Goal: Information Seeking & Learning: Learn about a topic

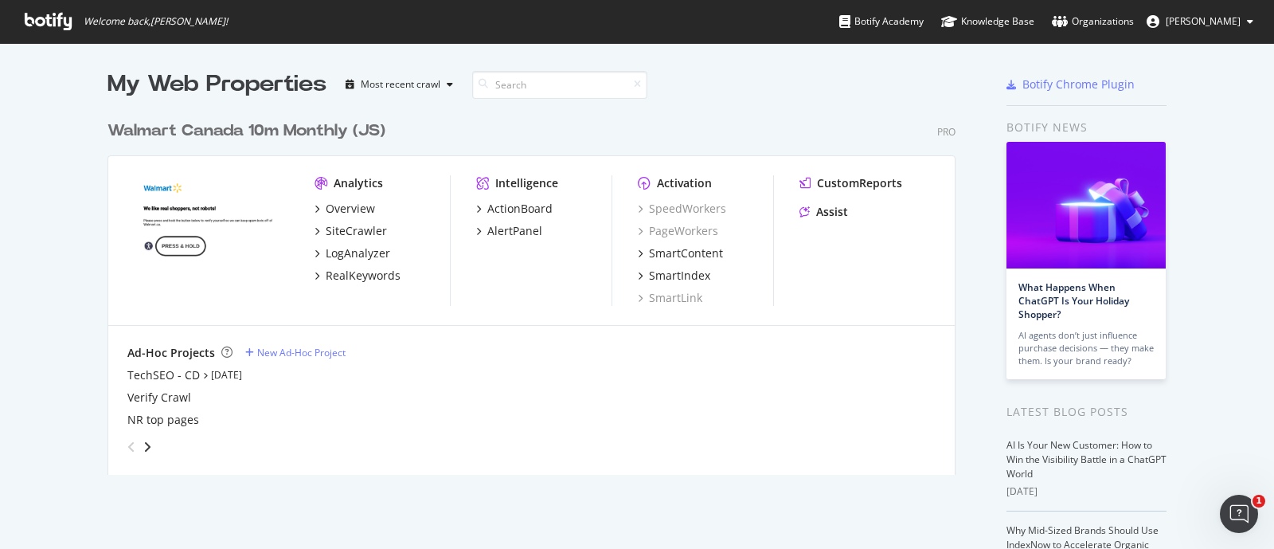
click at [703, 85] on div "My Web Properties Most recent crawl" at bounding box center [484, 84] width 754 height 32
click at [339, 234] on div "SiteCrawler" at bounding box center [356, 231] width 61 height 16
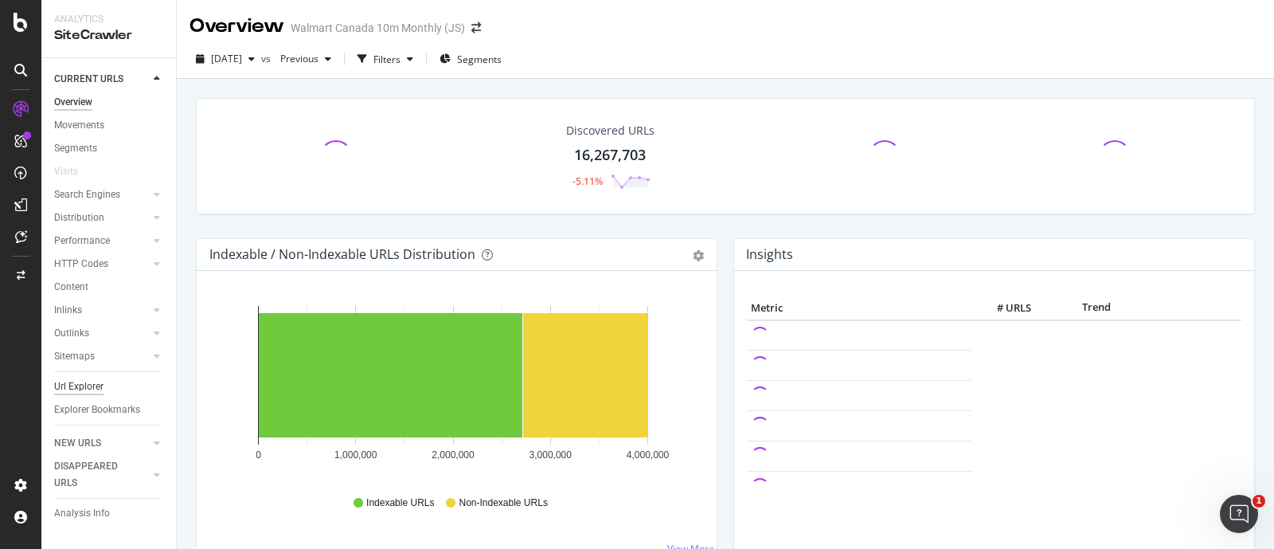
click at [86, 383] on div "Url Explorer" at bounding box center [78, 386] width 49 height 17
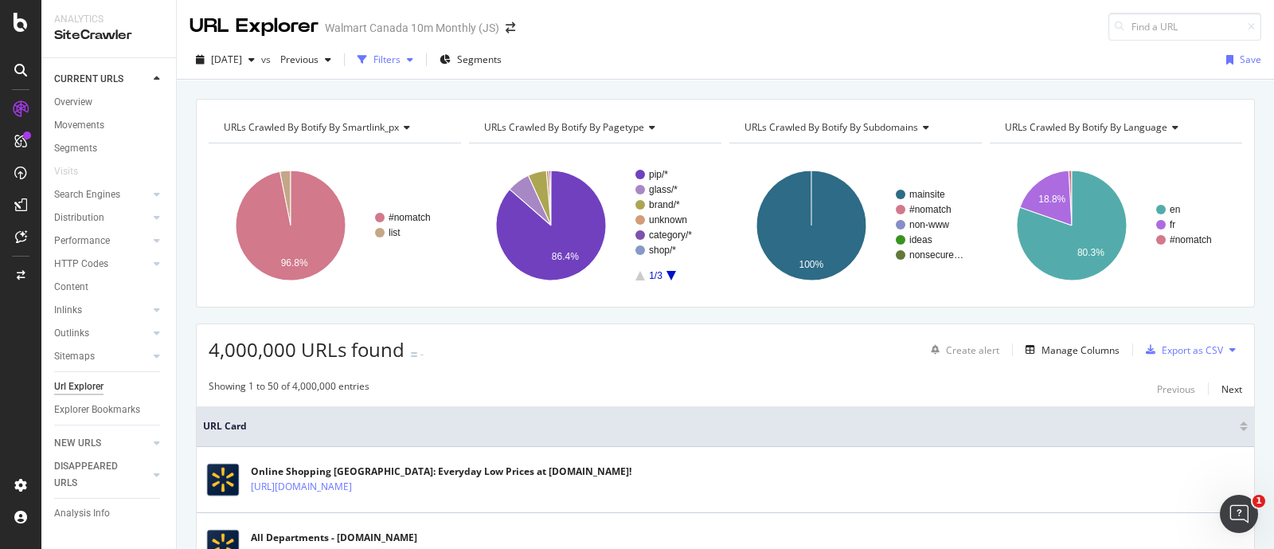
click at [400, 53] on div "Filters" at bounding box center [386, 60] width 27 height 14
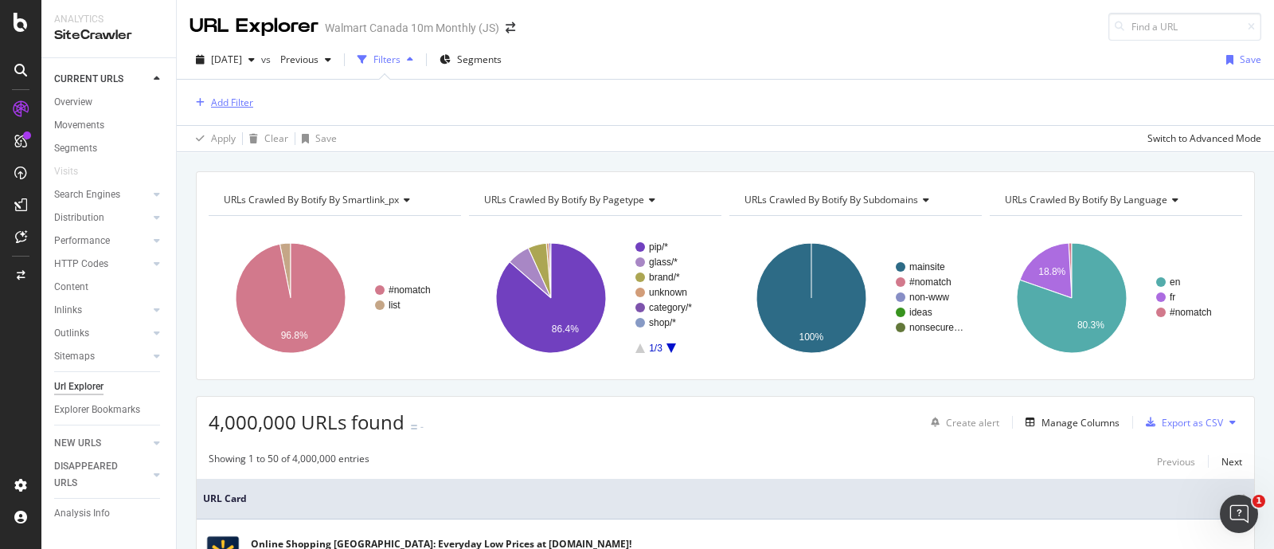
click at [236, 105] on div "Add Filter" at bounding box center [232, 103] width 42 height 14
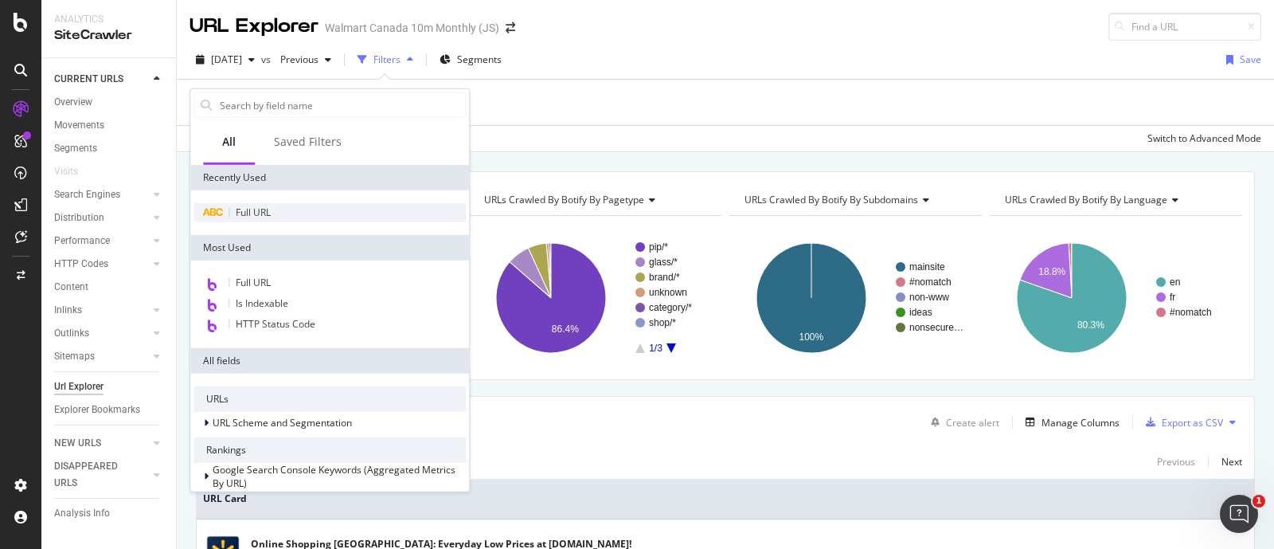
click at [226, 213] on div "Full URL" at bounding box center [329, 212] width 272 height 19
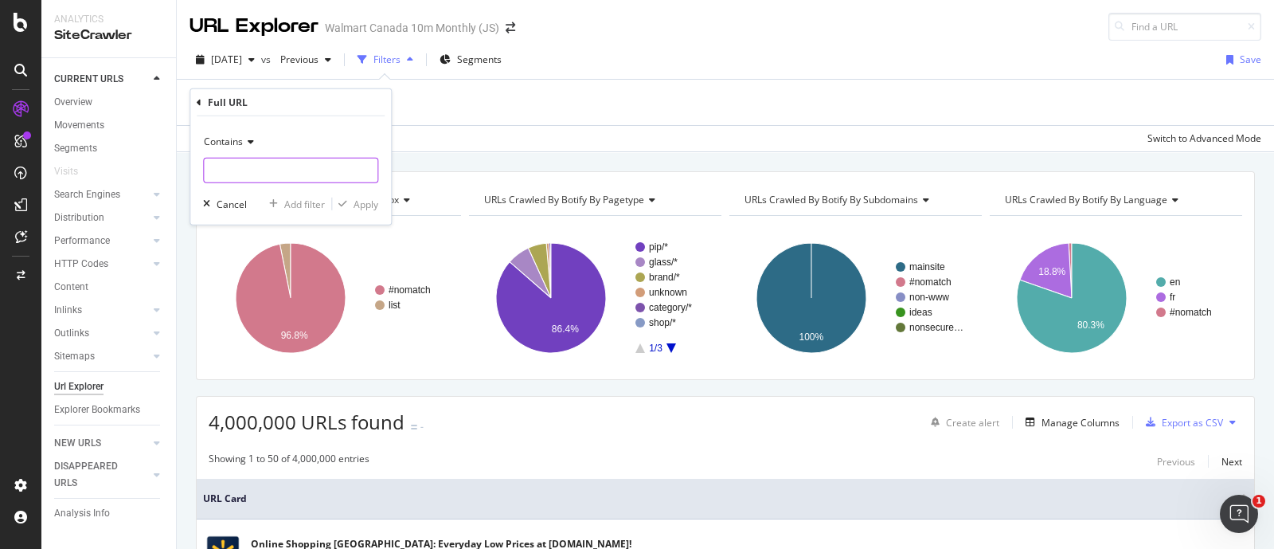
click at [252, 172] on input "text" at bounding box center [291, 170] width 174 height 25
paste input "/10003_30509"
type input "/10003_30509"
click at [357, 201] on div "Apply" at bounding box center [365, 204] width 25 height 14
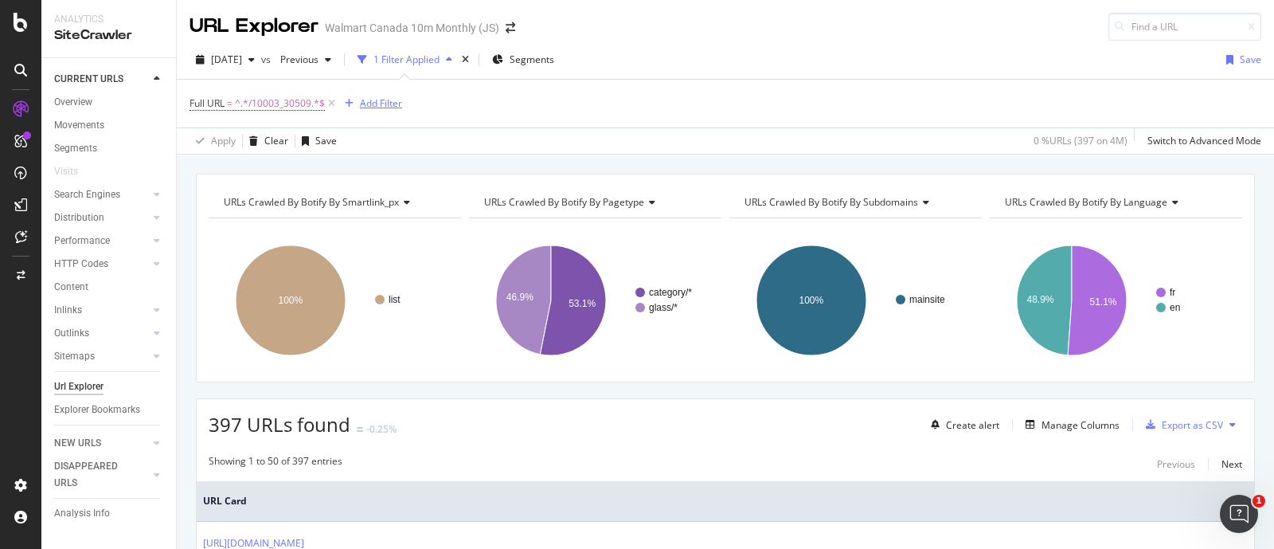
click at [367, 96] on div "Add Filter" at bounding box center [381, 103] width 42 height 14
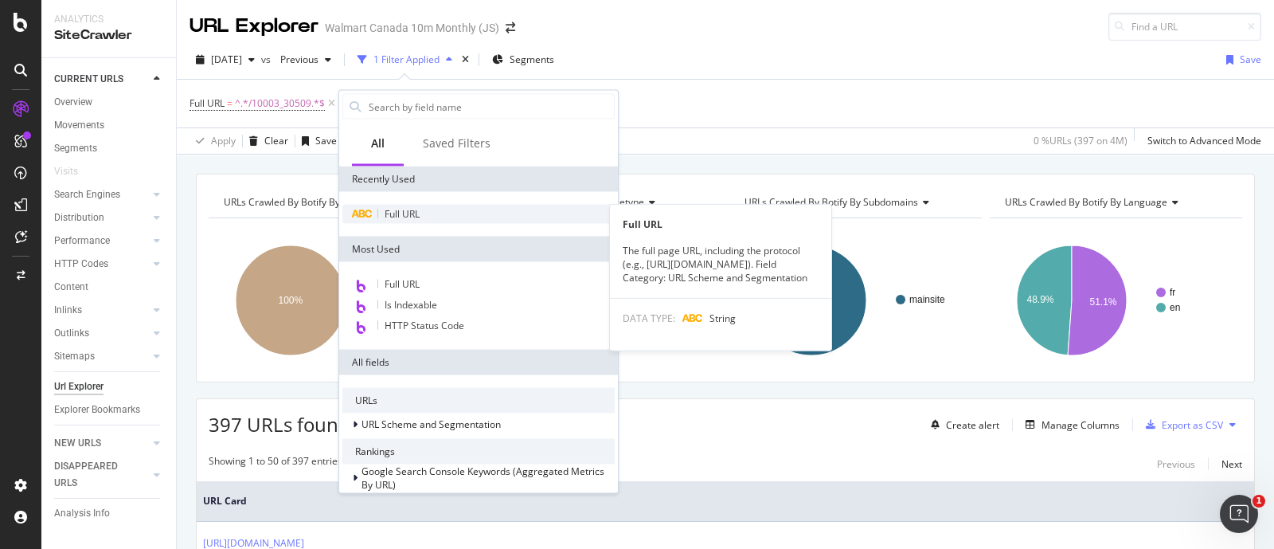
click at [404, 216] on span "Full URL" at bounding box center [402, 214] width 35 height 14
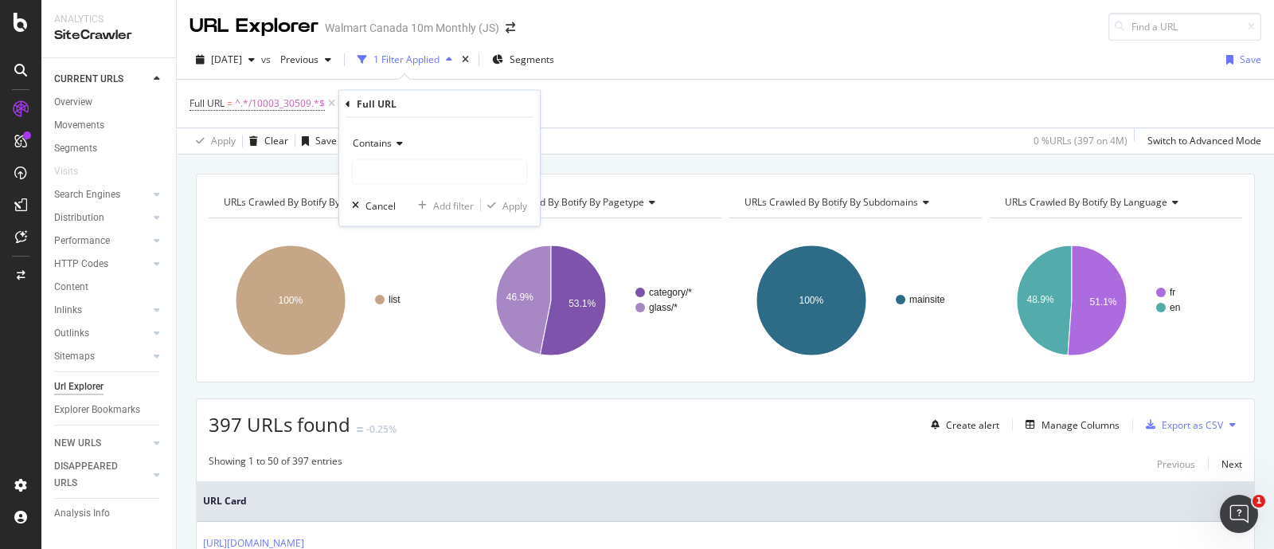
click at [378, 133] on div "Contains" at bounding box center [439, 143] width 175 height 25
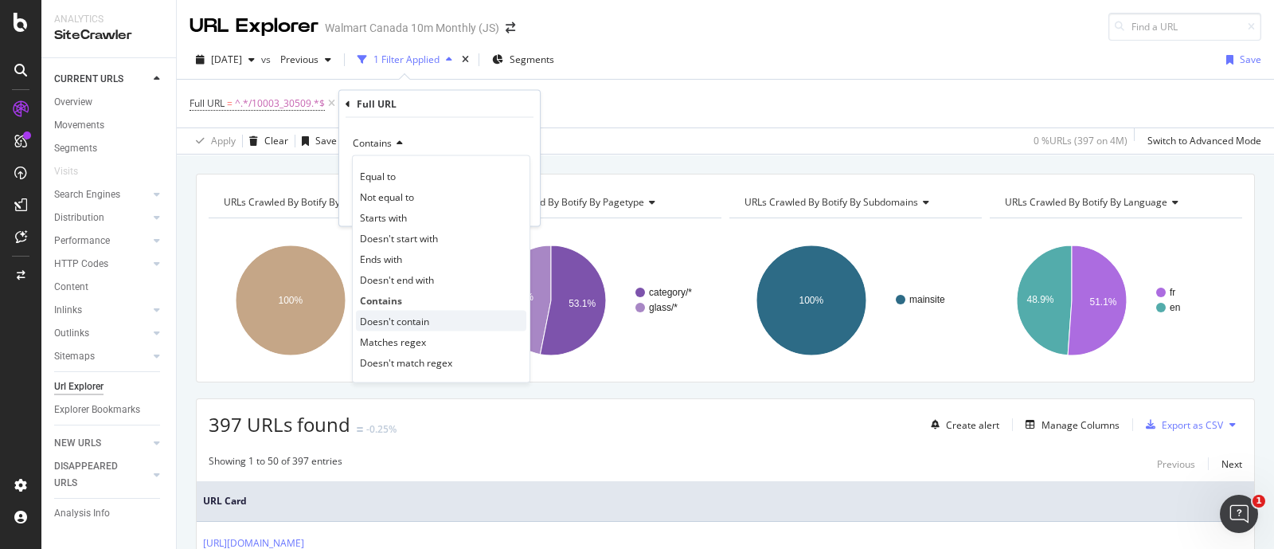
click at [404, 325] on span "Doesn't contain" at bounding box center [394, 321] width 69 height 14
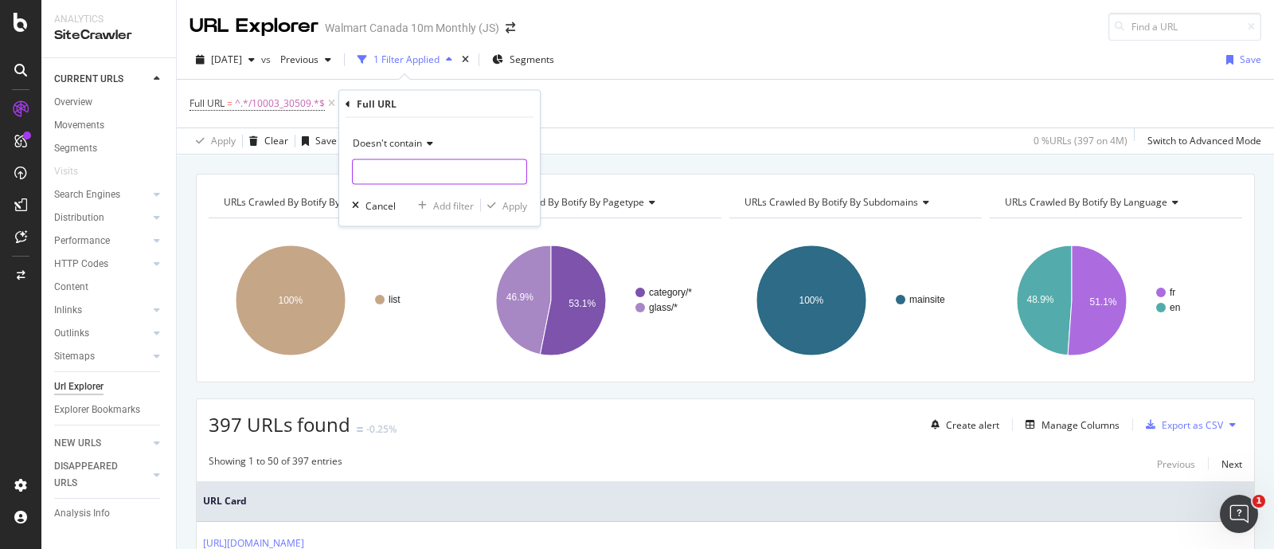
click at [400, 175] on input "text" at bounding box center [440, 171] width 174 height 25
type input "?"
click at [504, 200] on div "Apply" at bounding box center [514, 205] width 25 height 14
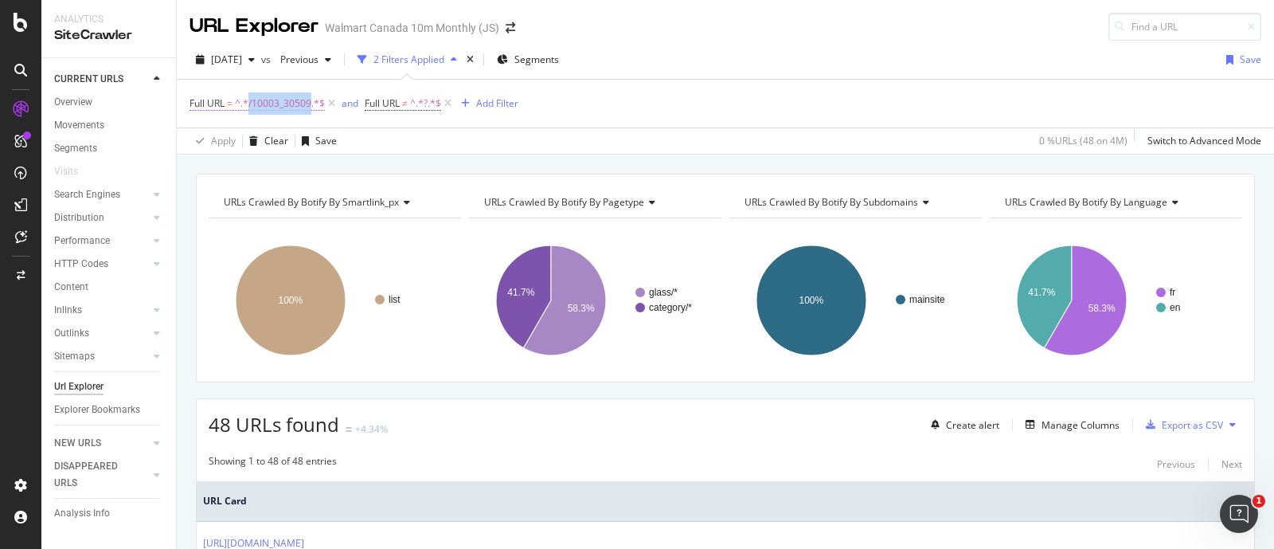
click at [303, 103] on span "^.*/10003_30509.*$" at bounding box center [280, 103] width 90 height 22
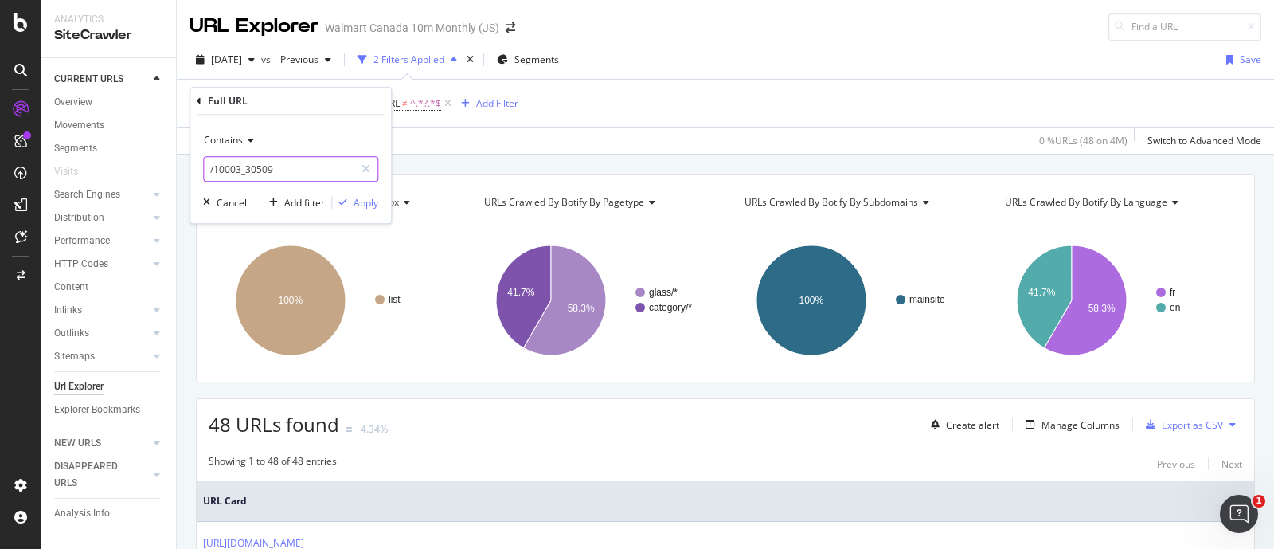
drag, startPoint x: 362, startPoint y: 174, endPoint x: 331, endPoint y: 172, distance: 31.1
click at [362, 173] on icon at bounding box center [365, 168] width 9 height 11
click at [304, 169] on input "text" at bounding box center [291, 168] width 174 height 25
paste input "/10003_30509_6000188524346"
type input "/10003_30509_6000188524346"
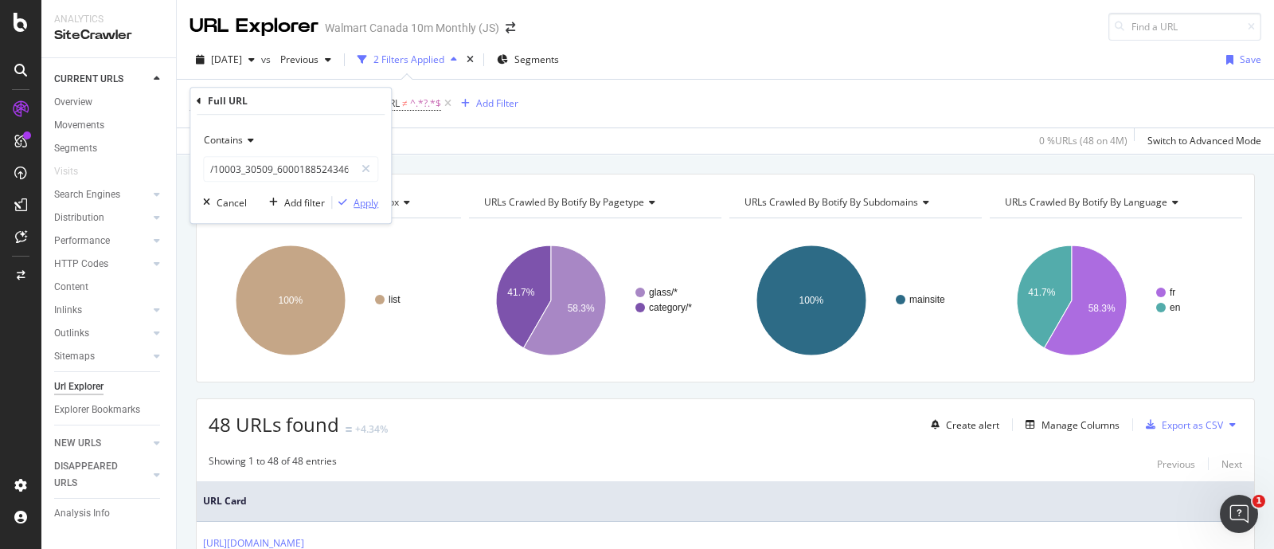
drag, startPoint x: 364, startPoint y: 201, endPoint x: 432, endPoint y: 168, distance: 75.8
click at [365, 201] on div "Apply" at bounding box center [365, 203] width 25 height 14
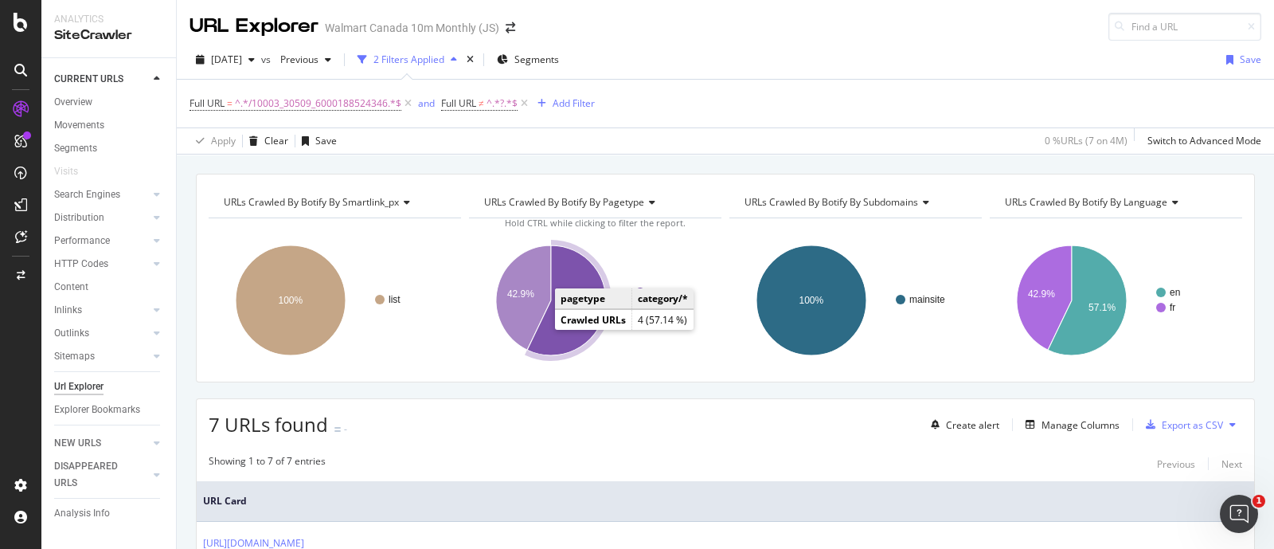
scroll to position [198, 0]
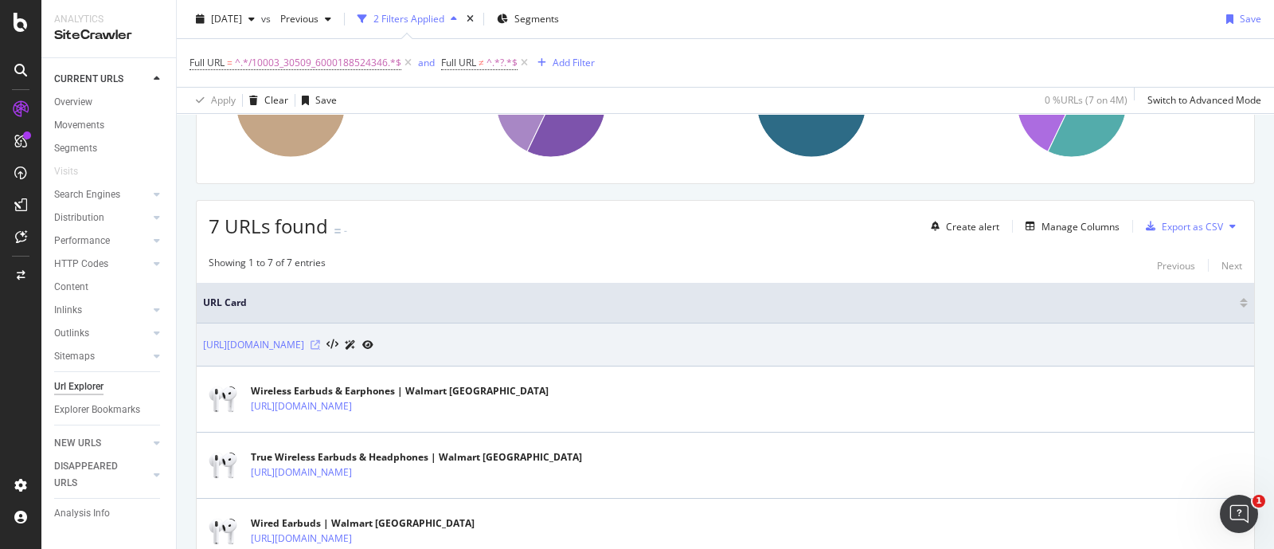
click at [320, 341] on icon at bounding box center [315, 345] width 10 height 10
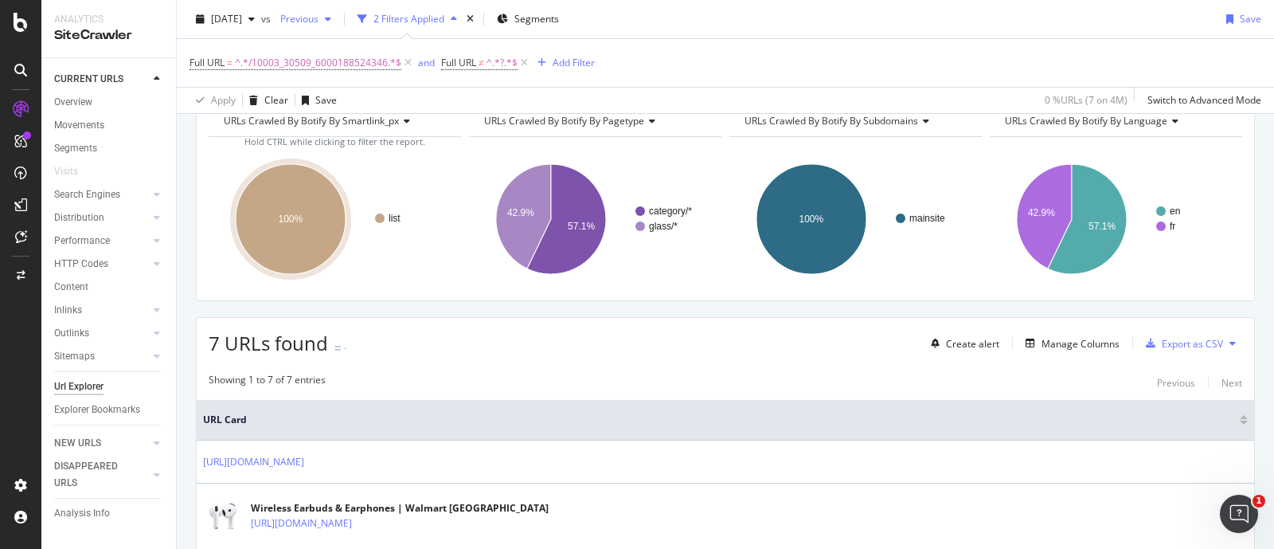
scroll to position [0, 0]
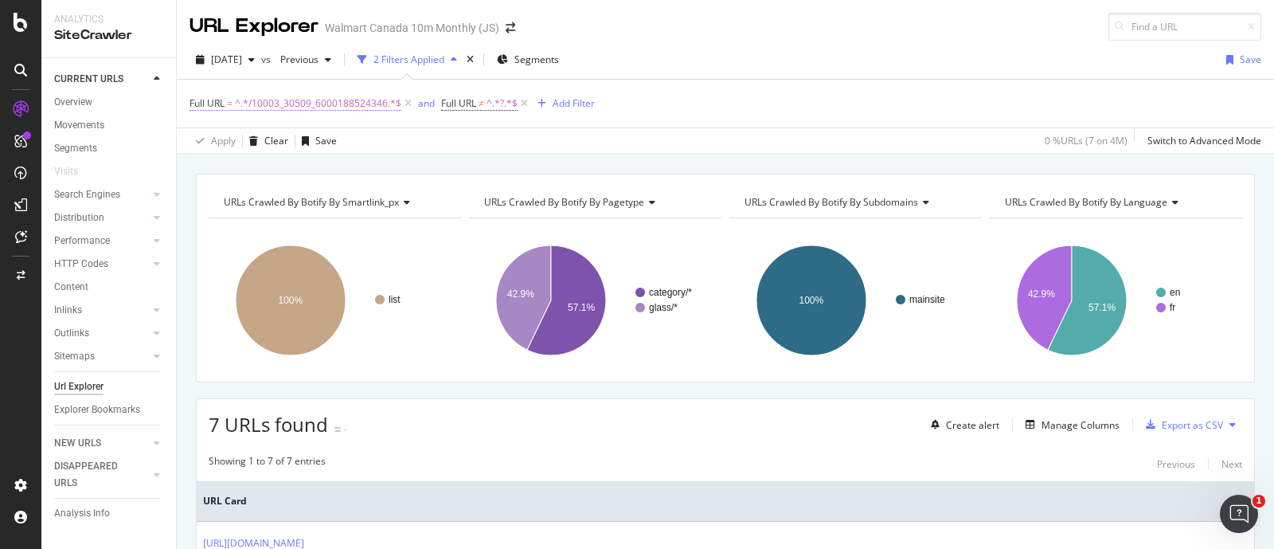
click at [339, 104] on span "^.*/10003_30509_6000188524346.*$" at bounding box center [318, 103] width 166 height 22
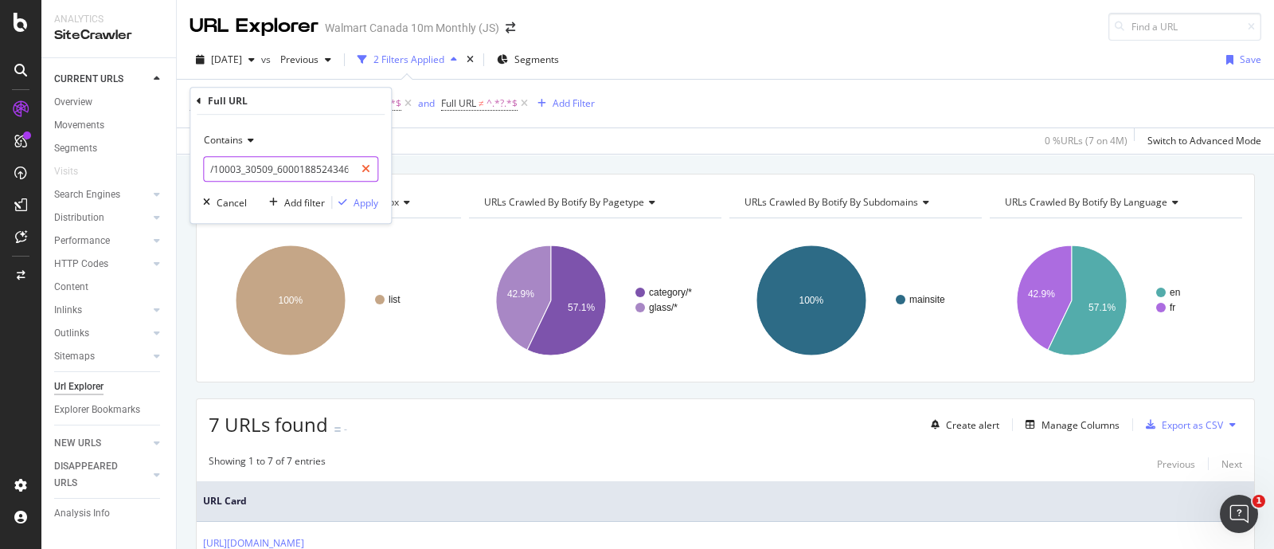
click at [367, 165] on icon at bounding box center [365, 168] width 9 height 11
click at [308, 166] on input "text" at bounding box center [291, 168] width 174 height 25
paste input "/10003_30509_6000202991695"
type input "/10003_30509_6000202991695"
click at [361, 201] on div "Apply" at bounding box center [365, 203] width 25 height 14
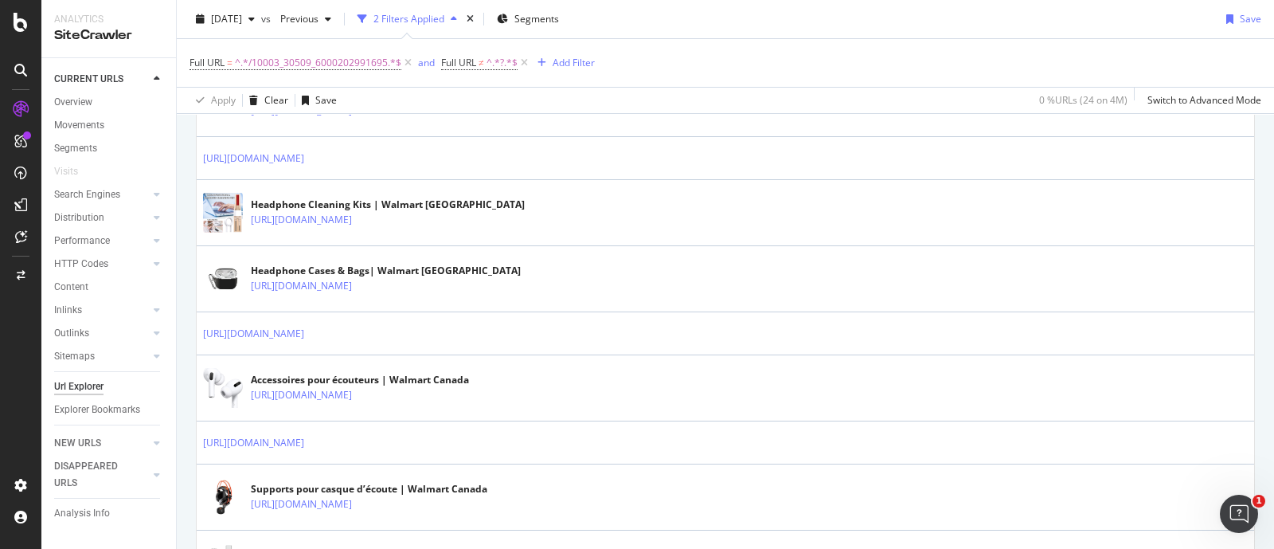
scroll to position [795, 0]
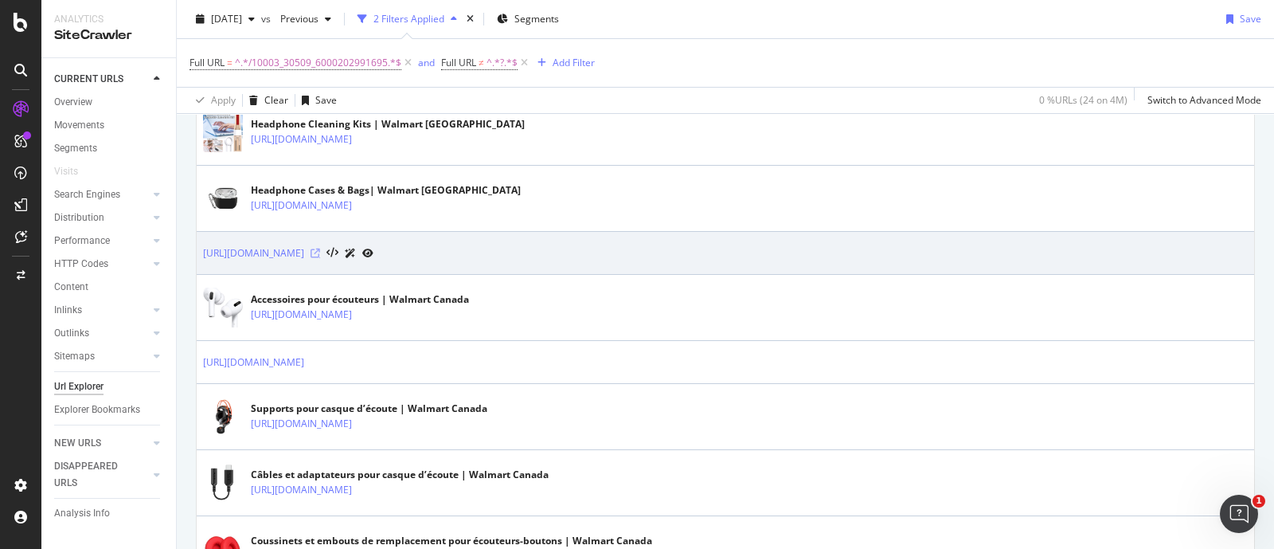
click at [320, 252] on icon at bounding box center [315, 253] width 10 height 10
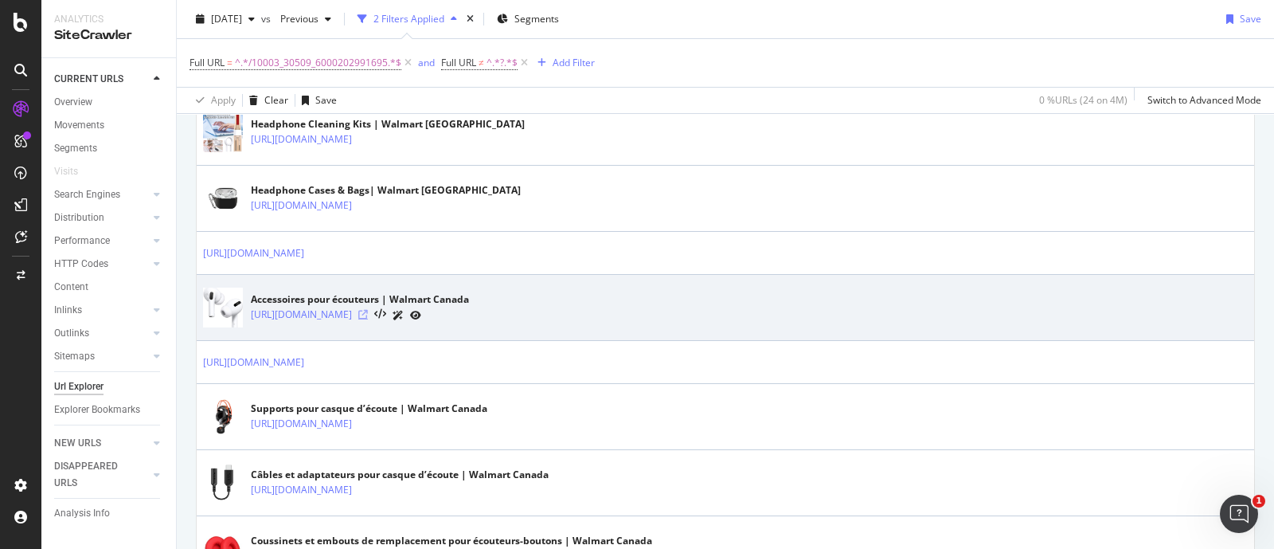
click at [368, 310] on icon at bounding box center [363, 315] width 10 height 10
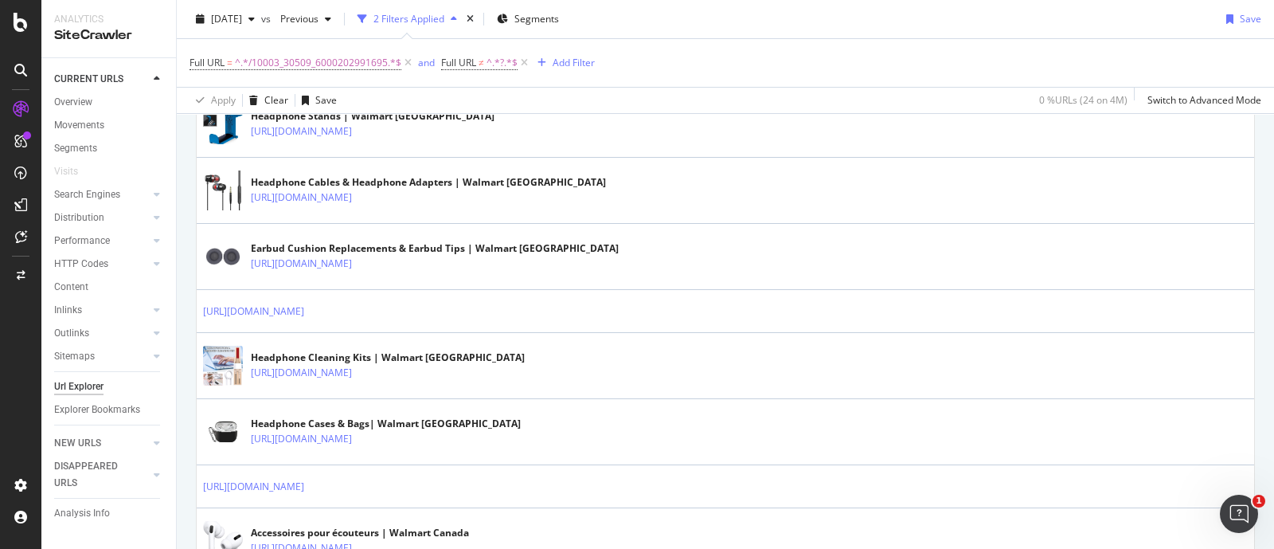
scroll to position [474, 0]
